Goal: Transaction & Acquisition: Download file/media

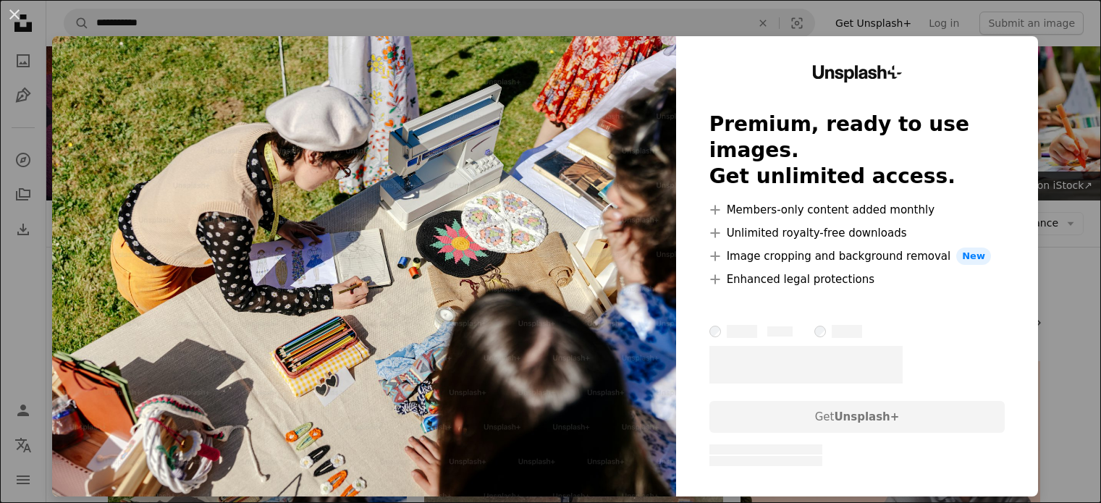
scroll to position [217, 0]
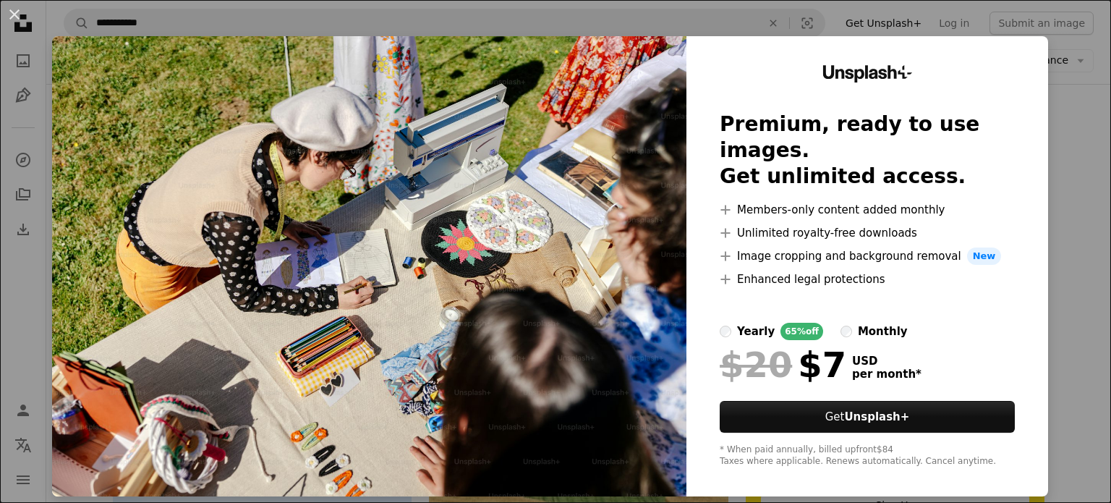
click at [1051, 230] on div "An X shape Unsplash+ Premium, ready to use images. Get unlimited access. A plus…" at bounding box center [555, 251] width 1111 height 503
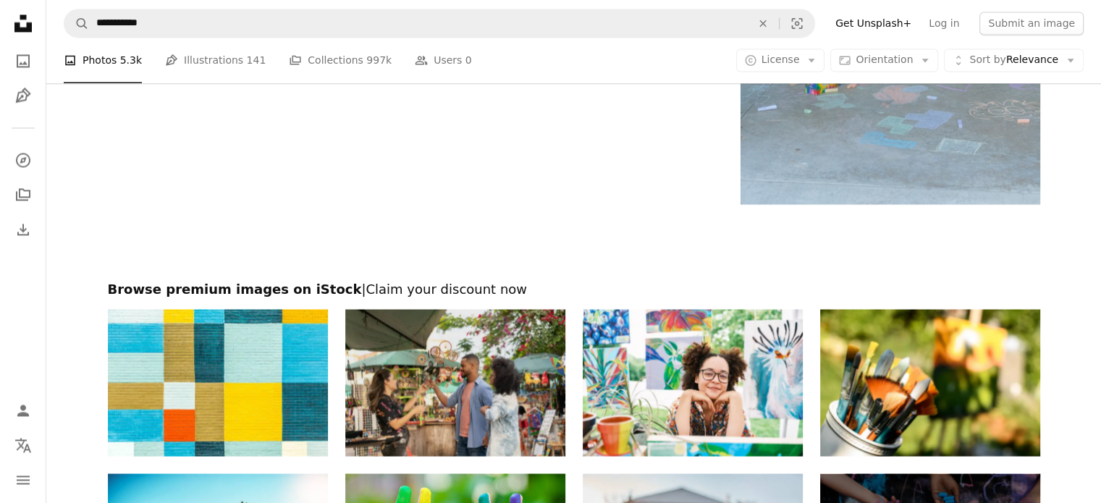
scroll to position [2822, 0]
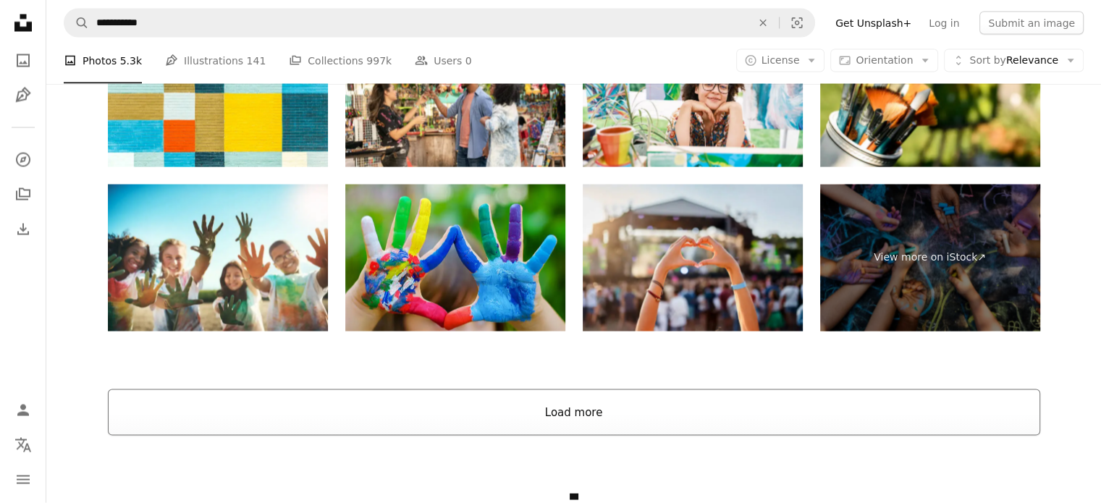
click at [538, 413] on button "Load more" at bounding box center [574, 412] width 932 height 46
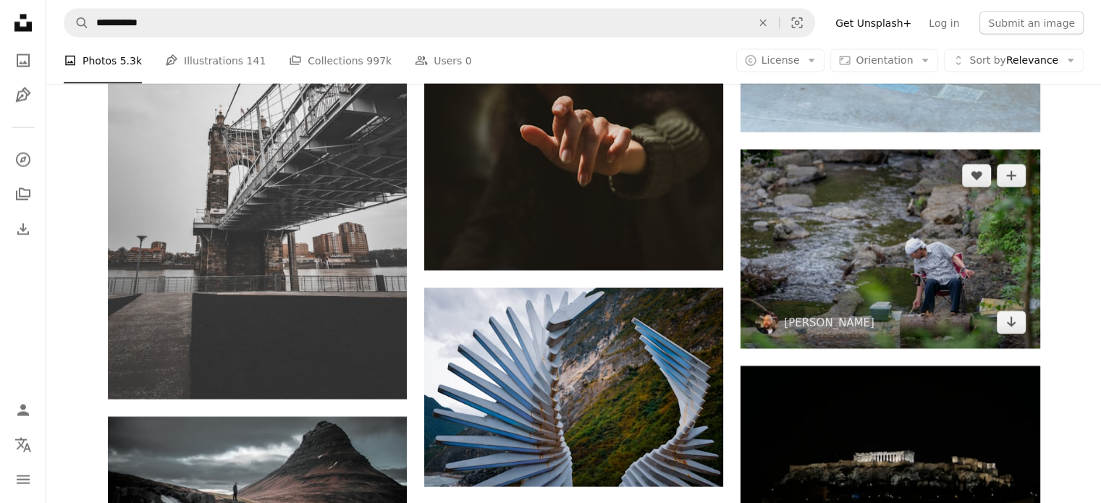
click at [937, 304] on img at bounding box center [889, 249] width 299 height 199
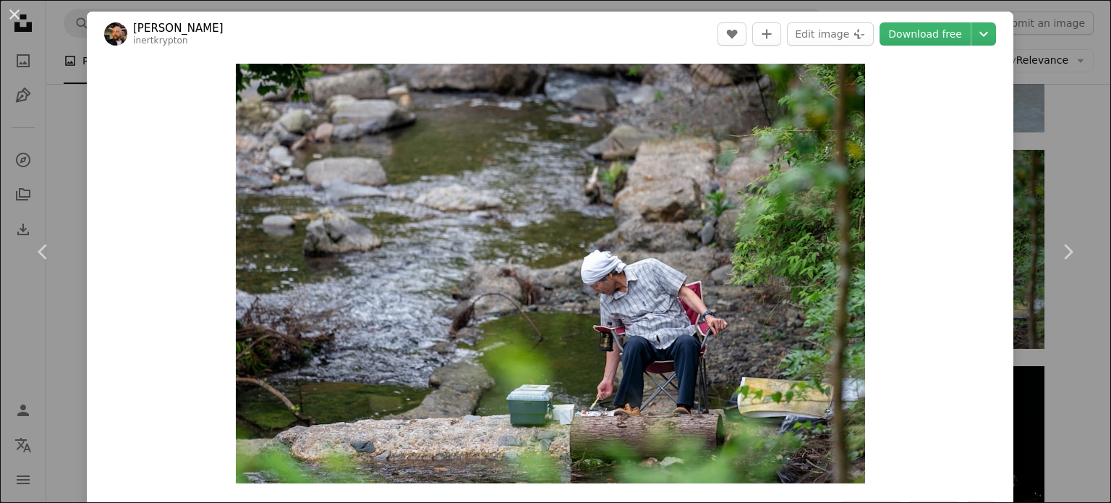
click at [1051, 177] on div "An X shape Chevron left Chevron right [PERSON_NAME] inertkrypton A heart A plus…" at bounding box center [555, 251] width 1111 height 503
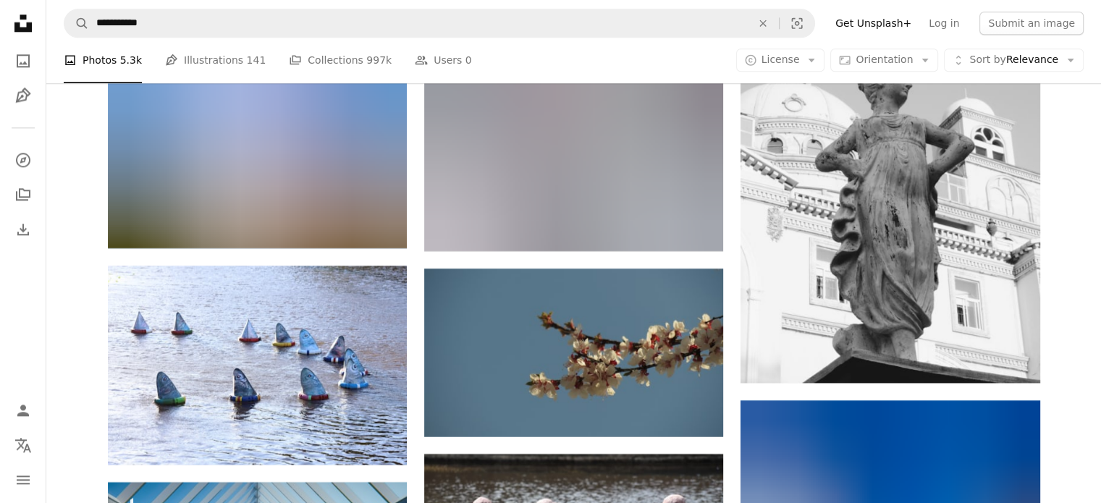
scroll to position [7453, 0]
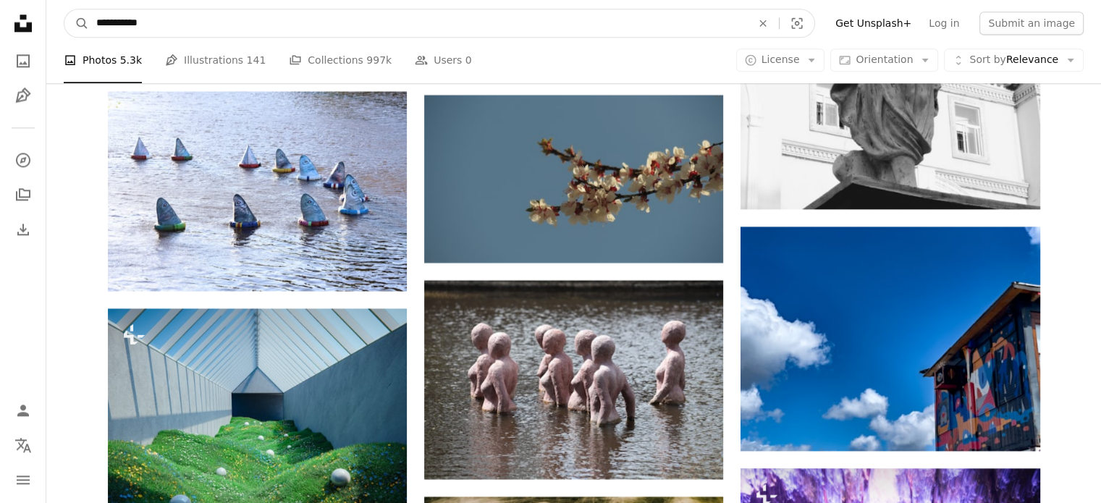
click at [239, 25] on input "**********" at bounding box center [418, 22] width 658 height 27
type input "*"
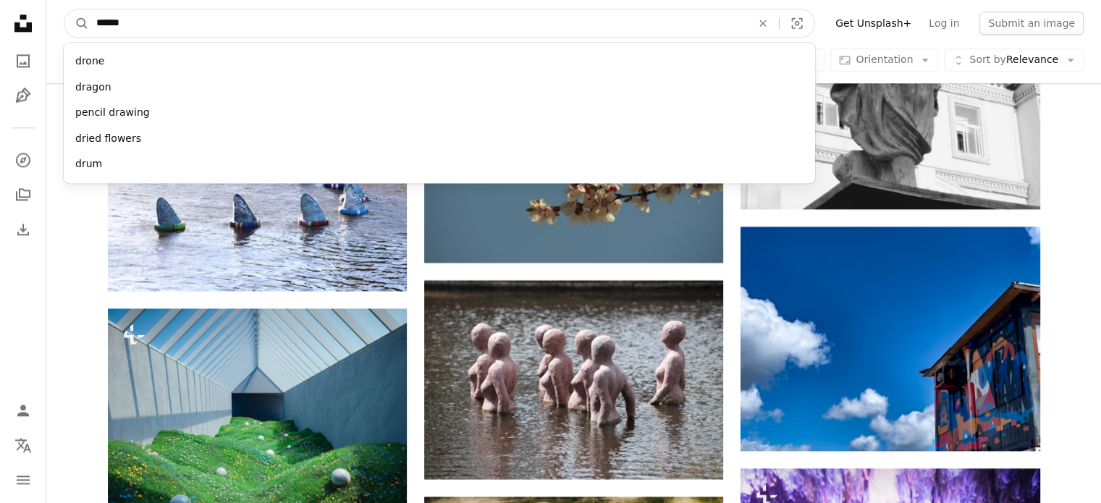
type input "*******"
click button "A magnifying glass" at bounding box center [76, 22] width 25 height 27
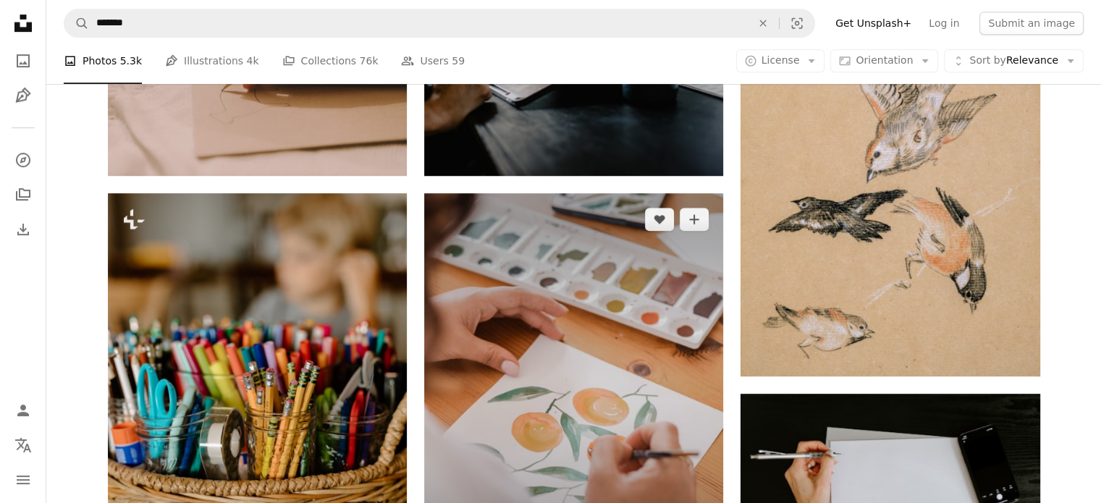
scroll to position [941, 0]
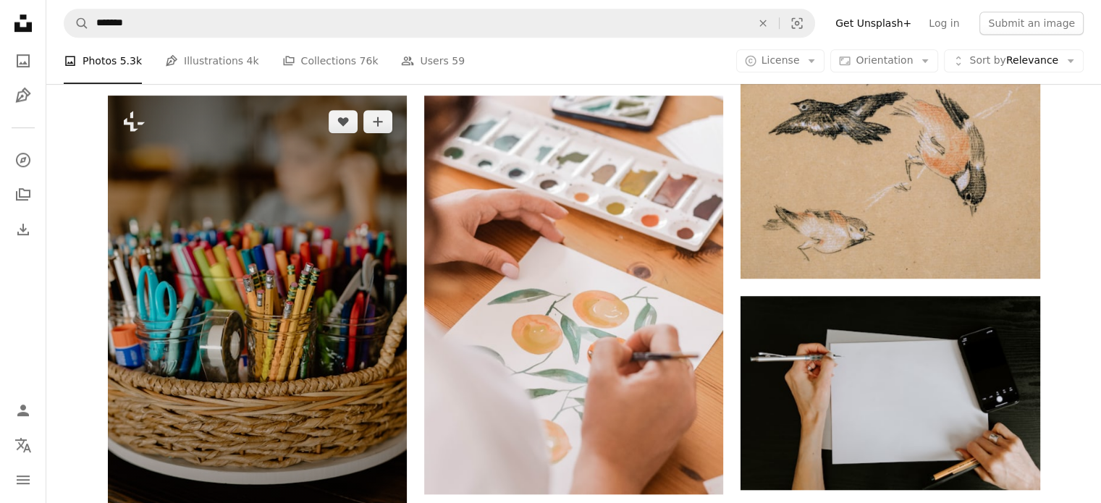
click at [296, 211] on img at bounding box center [257, 320] width 299 height 449
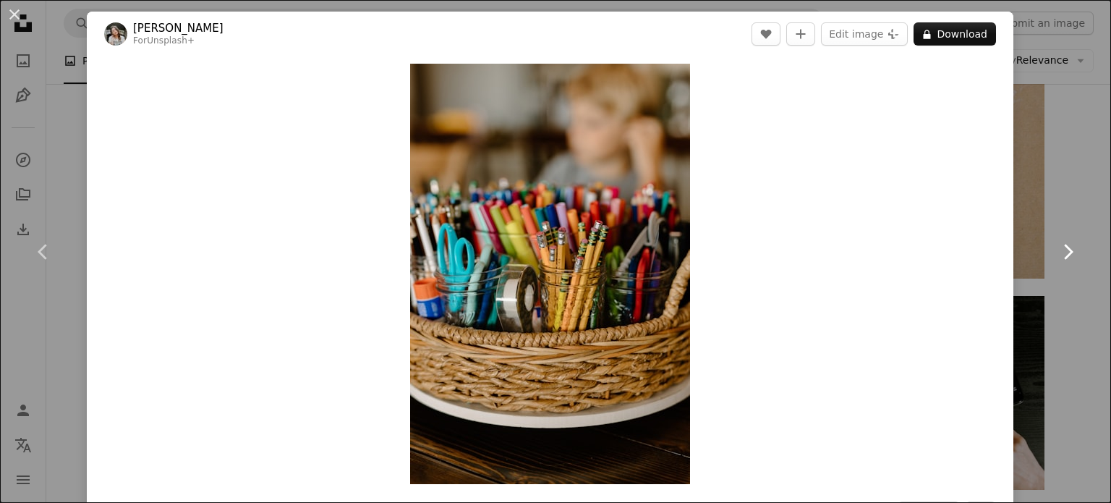
click at [1061, 236] on link "Chevron right" at bounding box center [1068, 251] width 87 height 139
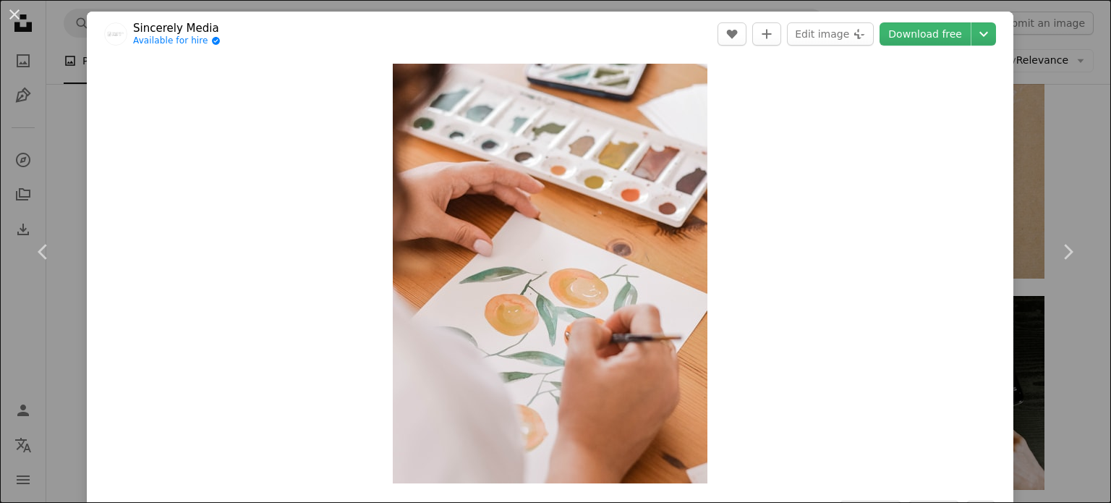
click at [1049, 158] on div "An X shape Chevron left Chevron right Sincerely Media Available for hire A chec…" at bounding box center [555, 251] width 1111 height 503
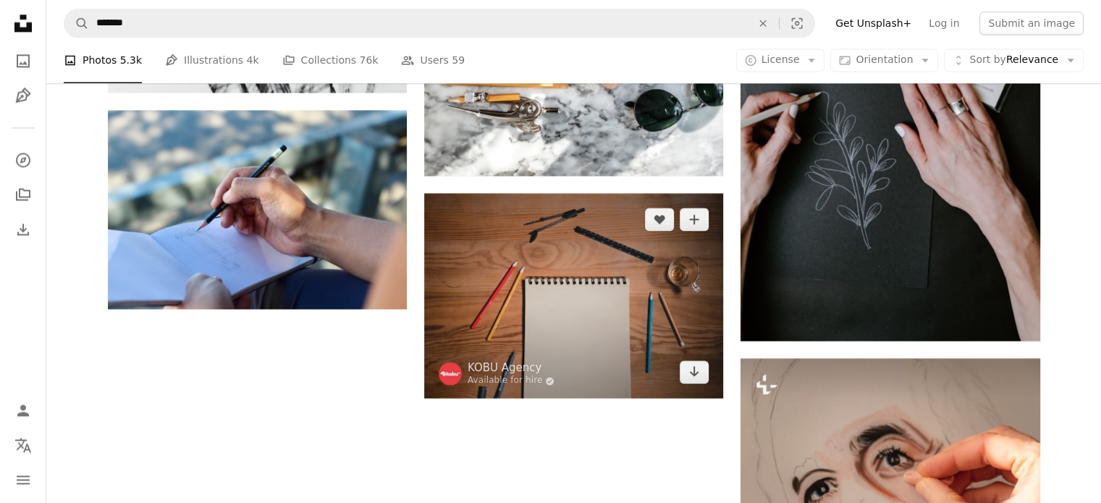
scroll to position [2026, 0]
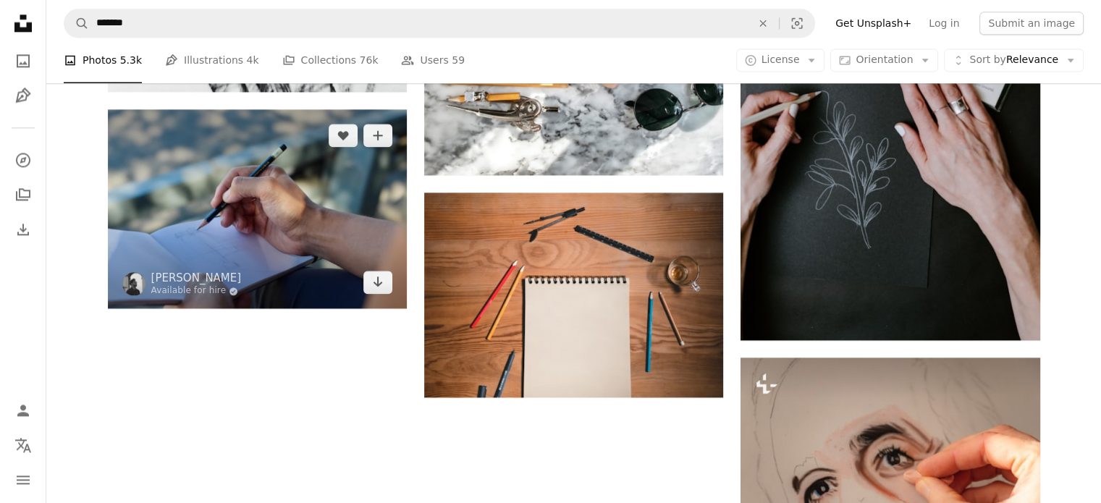
click at [281, 212] on img at bounding box center [257, 208] width 299 height 199
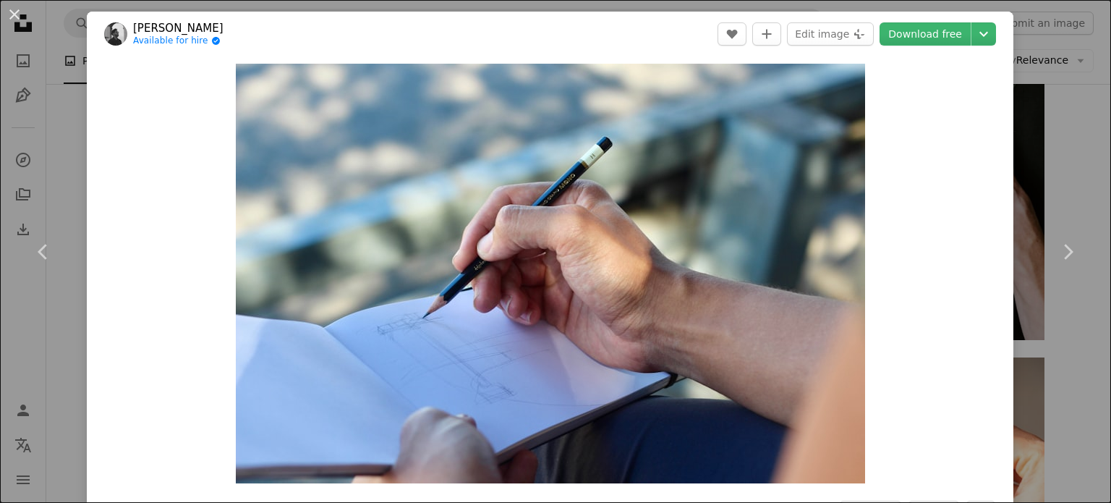
click at [1055, 127] on div "An X shape Chevron left Chevron right [PERSON_NAME] Available for hire A checkm…" at bounding box center [555, 251] width 1111 height 503
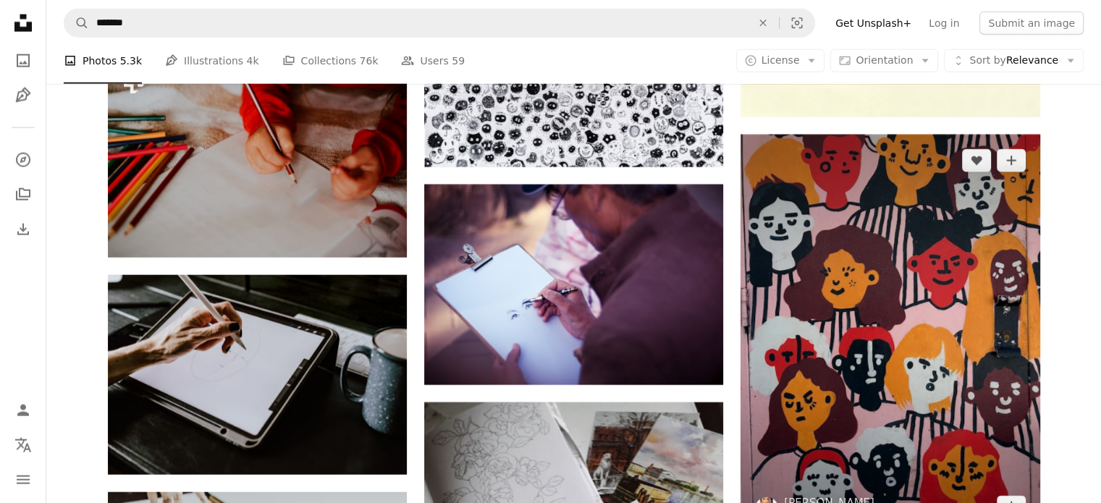
scroll to position [3545, 0]
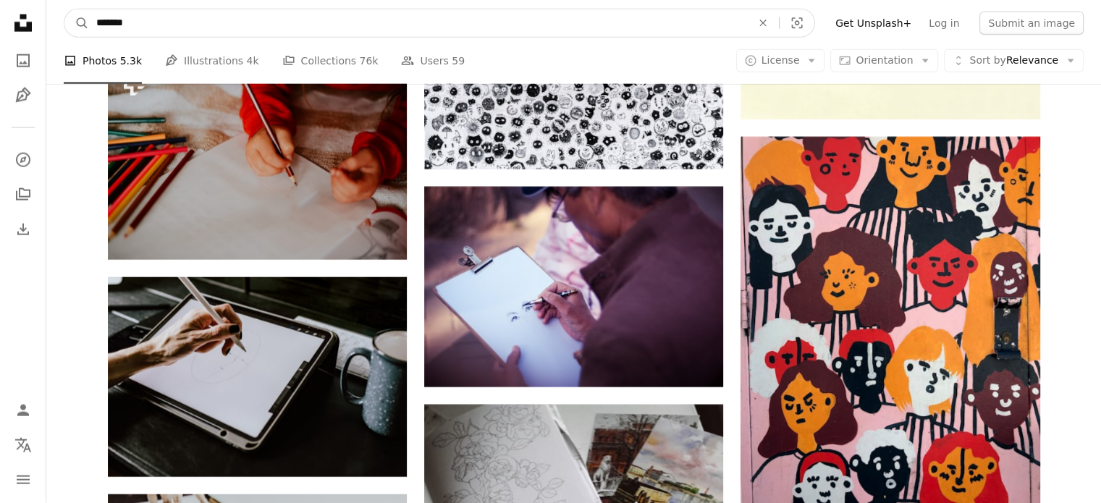
click at [330, 25] on input "*******" at bounding box center [418, 22] width 658 height 27
type input "*********"
click button "A magnifying glass" at bounding box center [76, 22] width 25 height 27
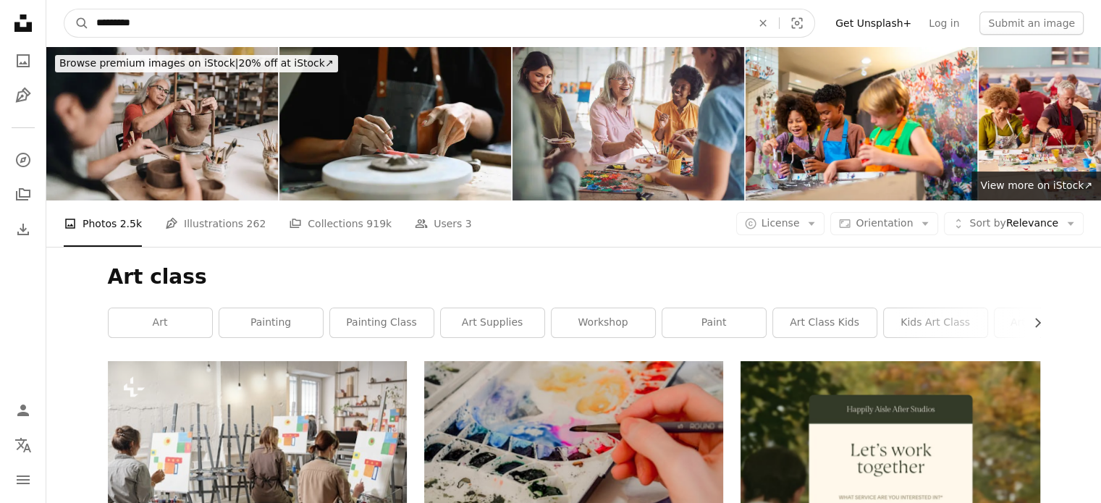
click at [347, 29] on input "*********" at bounding box center [418, 22] width 658 height 27
type input "**********"
click button "A magnifying glass" at bounding box center [76, 22] width 25 height 27
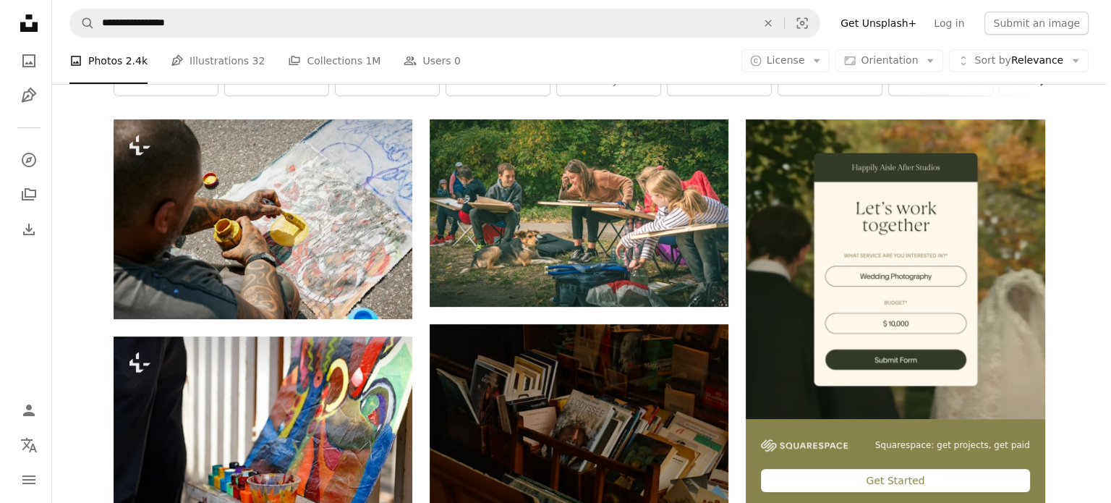
scroll to position [217, 0]
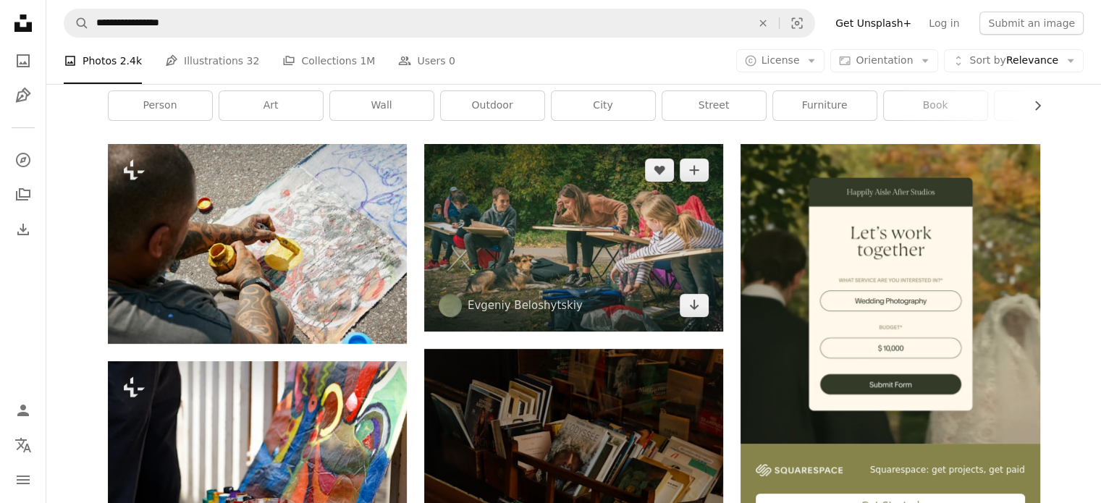
click at [556, 205] on img at bounding box center [573, 237] width 299 height 187
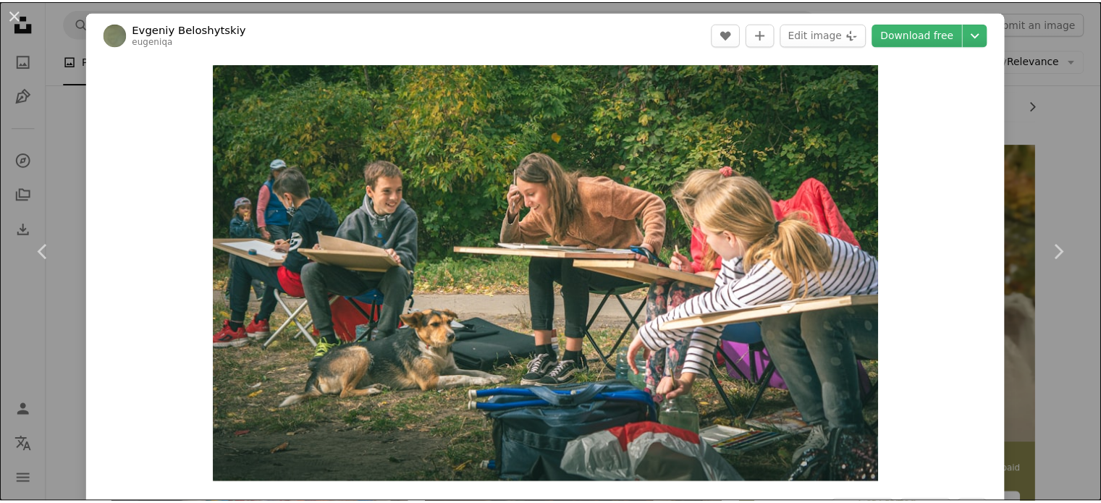
scroll to position [72, 0]
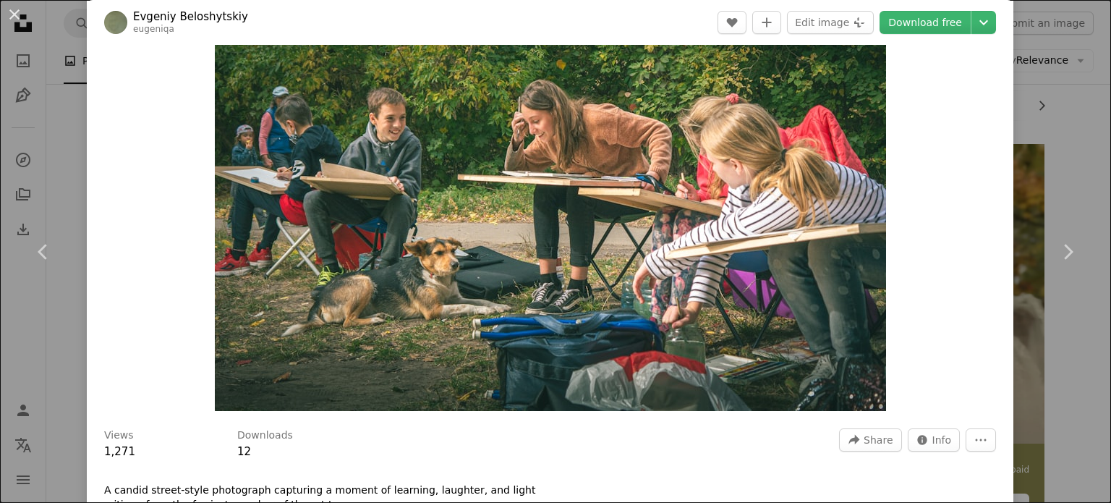
click at [1042, 174] on div "An X shape Chevron left Chevron right [PERSON_NAME] eugeniqa A heart A plus sig…" at bounding box center [555, 251] width 1111 height 503
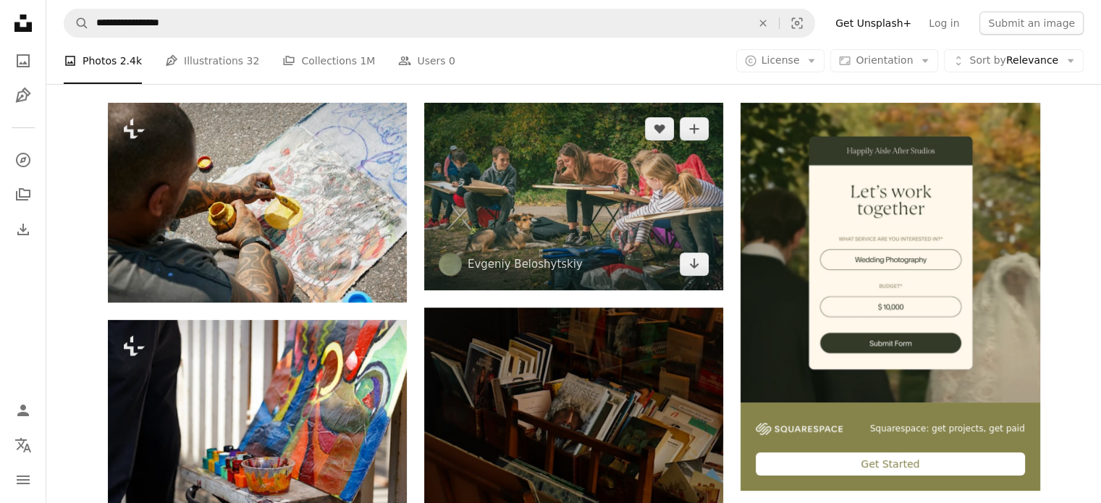
scroll to position [145, 0]
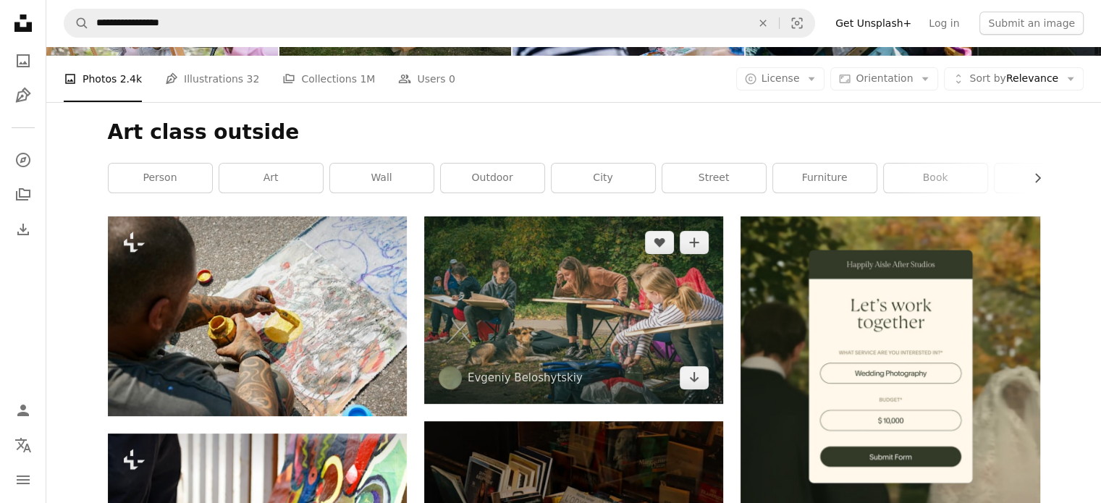
click at [538, 308] on img at bounding box center [573, 309] width 299 height 187
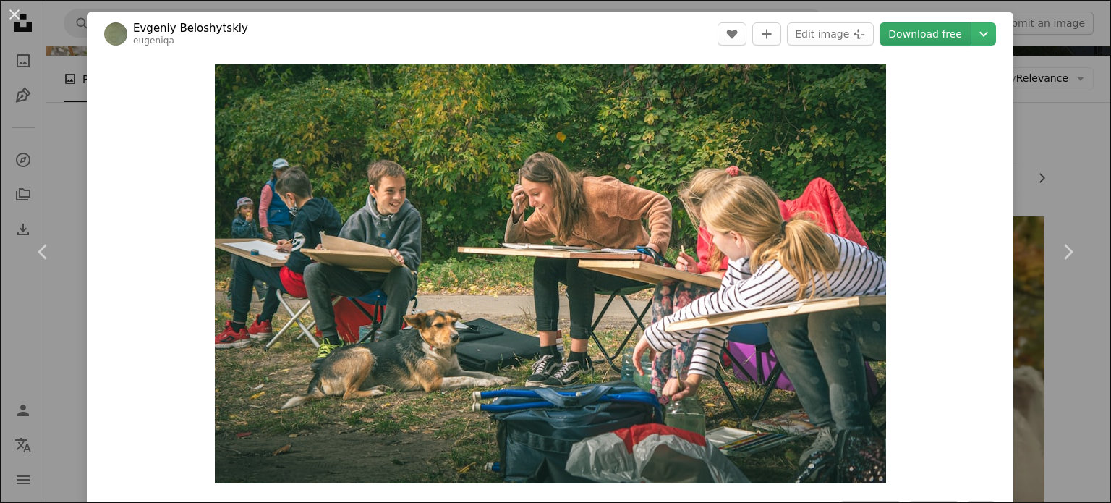
click at [903, 40] on link "Download free" at bounding box center [925, 33] width 91 height 23
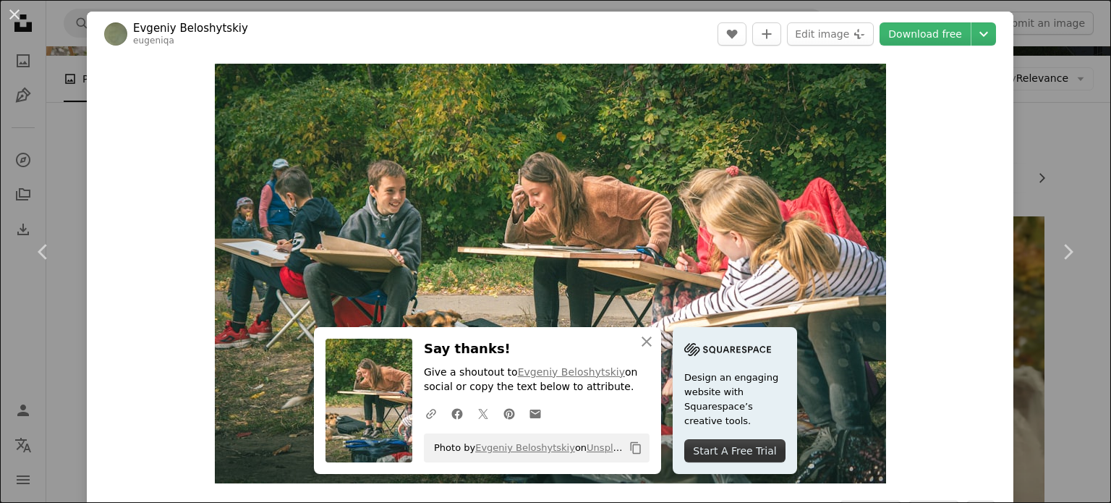
drag, startPoint x: 1061, startPoint y: 124, endPoint x: 1010, endPoint y: 125, distance: 51.4
click at [1062, 124] on div "An X shape Chevron left Chevron right An X shape Close Say thanks! Give a shout…" at bounding box center [555, 251] width 1111 height 503
